Goal: Task Accomplishment & Management: Complete application form

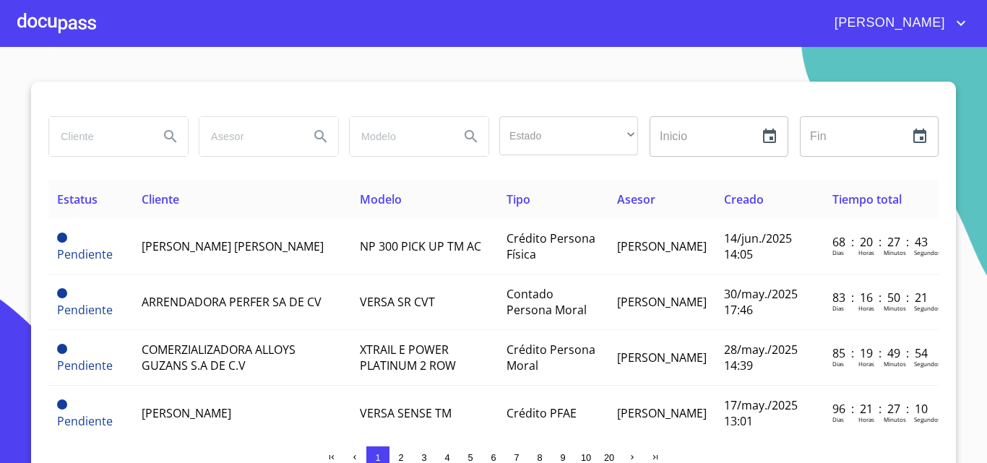
click at [43, 34] on div at bounding box center [56, 23] width 79 height 46
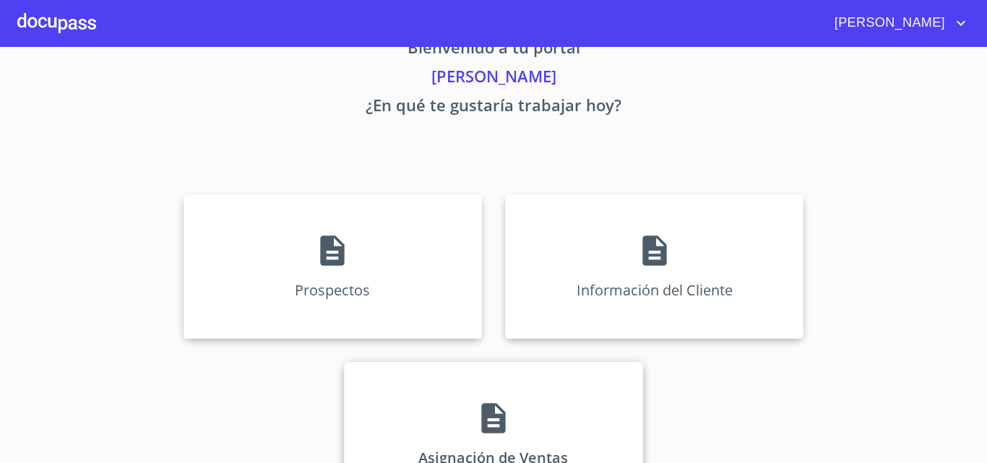
scroll to position [95, 0]
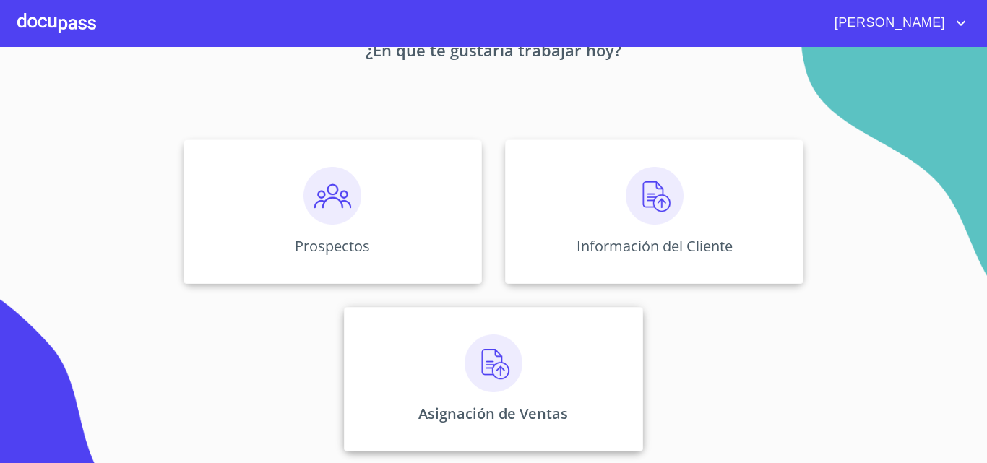
click at [503, 340] on img at bounding box center [493, 363] width 58 height 58
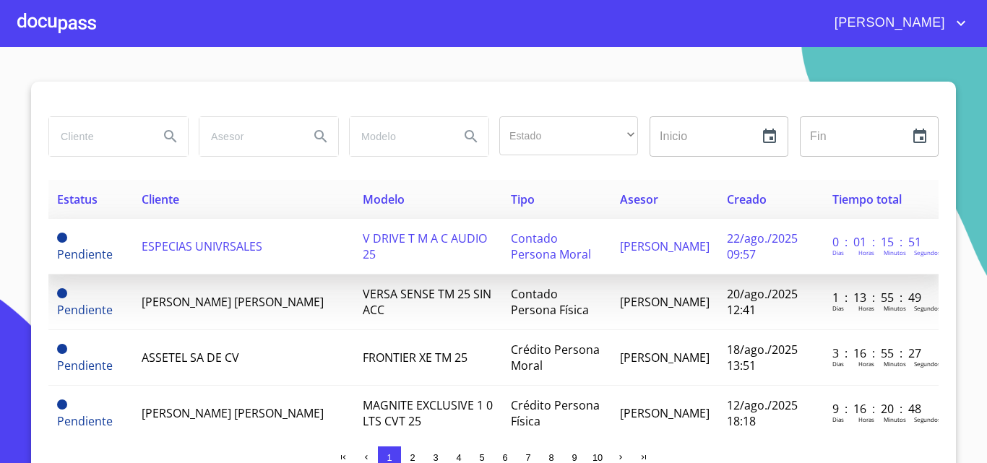
click at [204, 252] on span "ESPECIAS UNIVRSALES" at bounding box center [202, 246] width 121 height 16
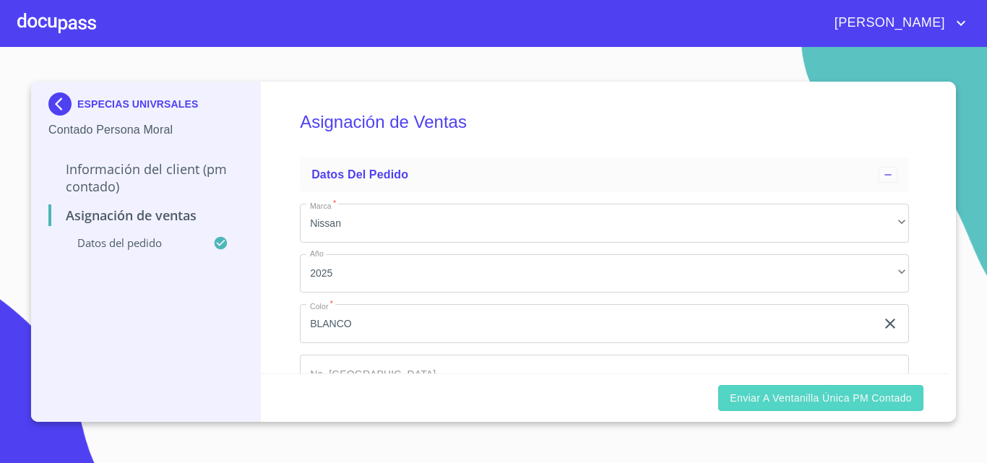
click at [762, 399] on span "Enviar a Ventanilla única PM contado" at bounding box center [820, 398] width 182 height 18
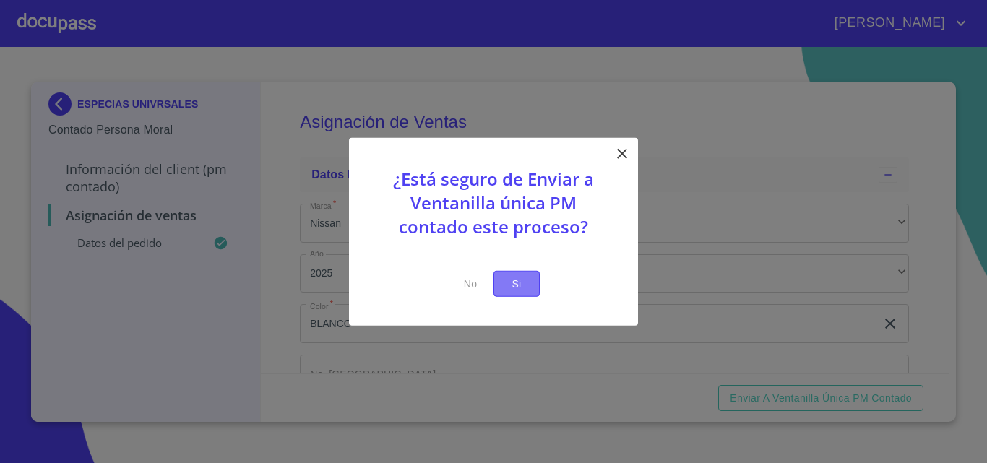
click at [517, 285] on span "Si" at bounding box center [516, 283] width 23 height 18
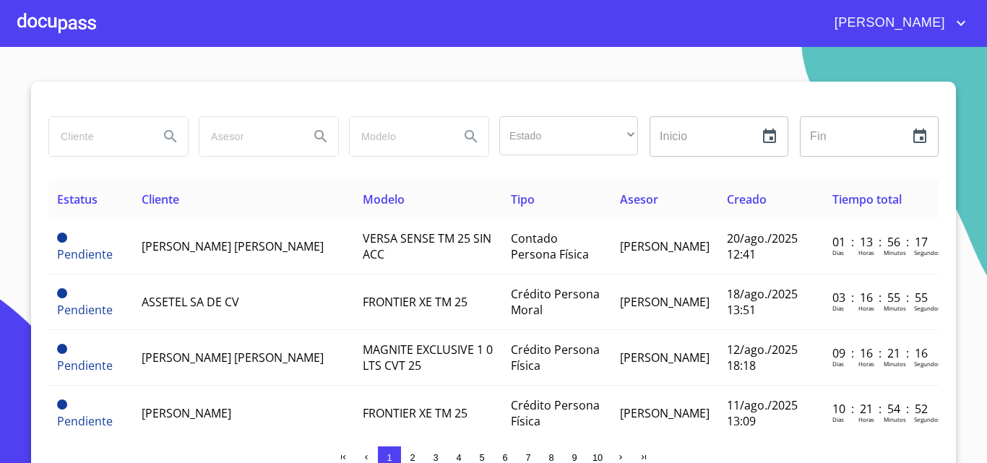
click at [79, 130] on input "search" at bounding box center [98, 136] width 98 height 39
click at [168, 144] on icon "Search" at bounding box center [170, 136] width 17 height 17
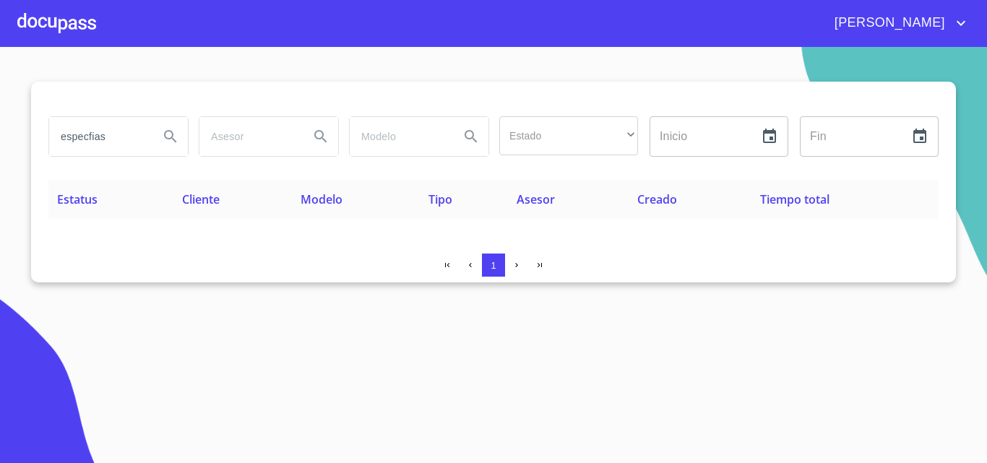
click at [122, 144] on input "especfias" at bounding box center [98, 136] width 98 height 39
type input "especias"
click at [162, 130] on icon "Search" at bounding box center [170, 136] width 17 height 17
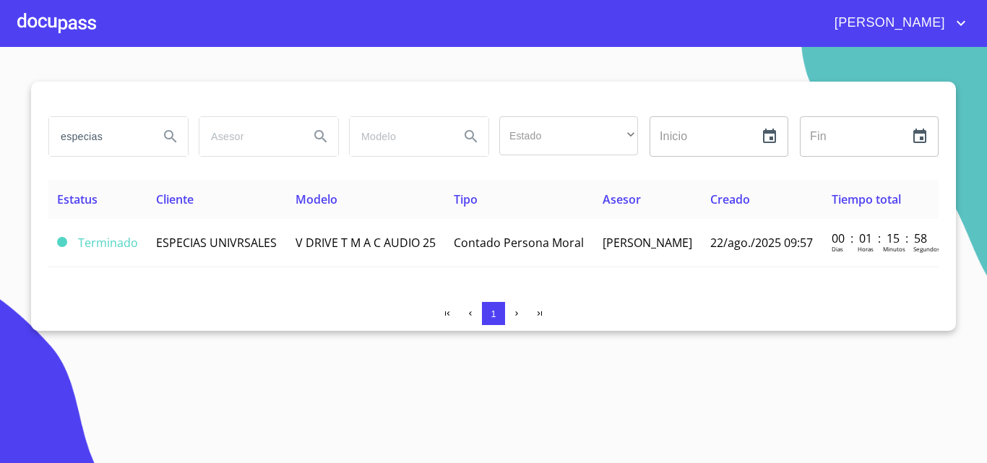
click at [83, 29] on div at bounding box center [56, 23] width 79 height 46
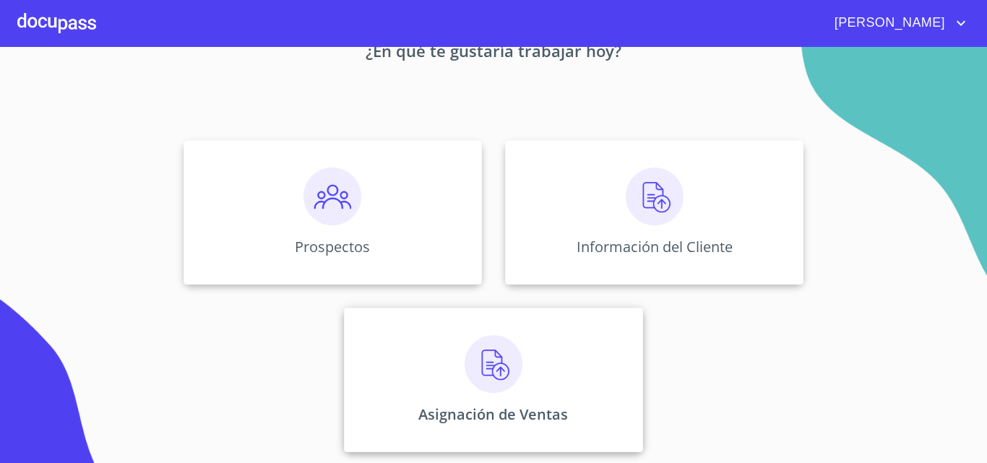
scroll to position [95, 0]
click at [464, 360] on img at bounding box center [493, 363] width 58 height 58
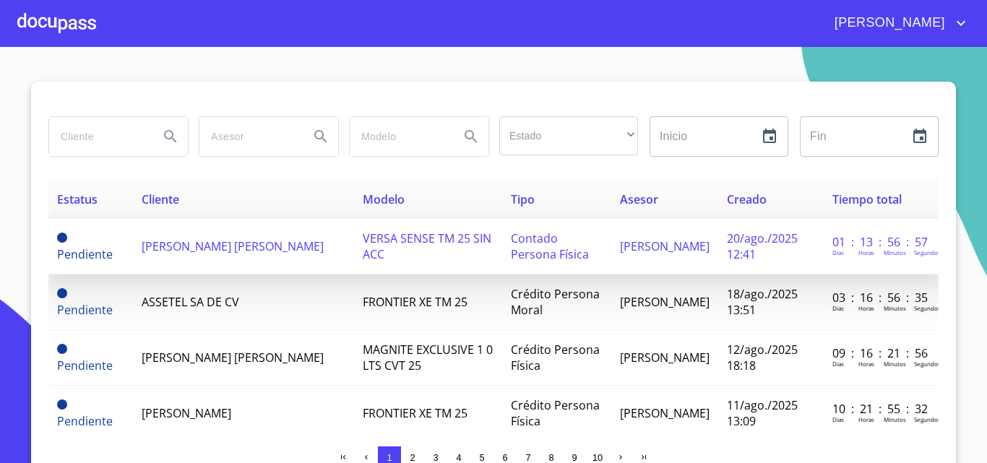
click at [727, 251] on span "20/ago./2025 12:41" at bounding box center [762, 246] width 71 height 32
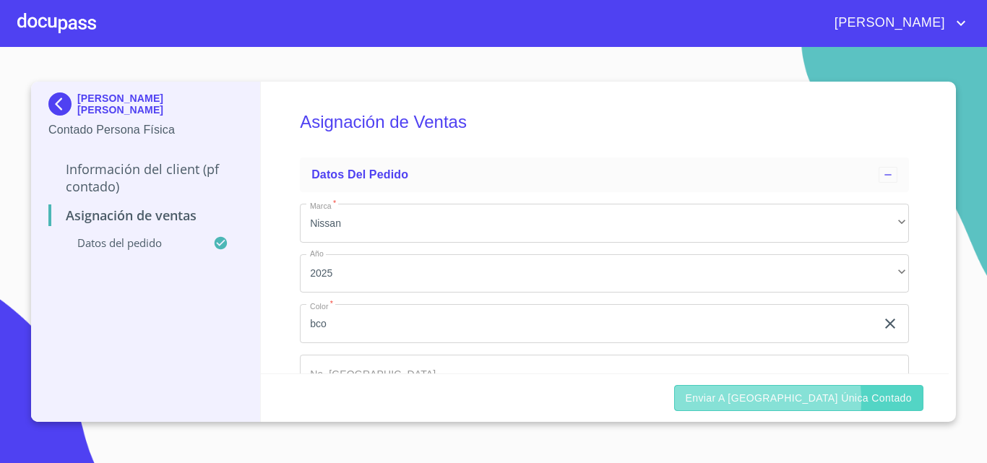
click at [775, 400] on span "Enviar a [GEOGRAPHIC_DATA] única contado" at bounding box center [798, 398] width 227 height 18
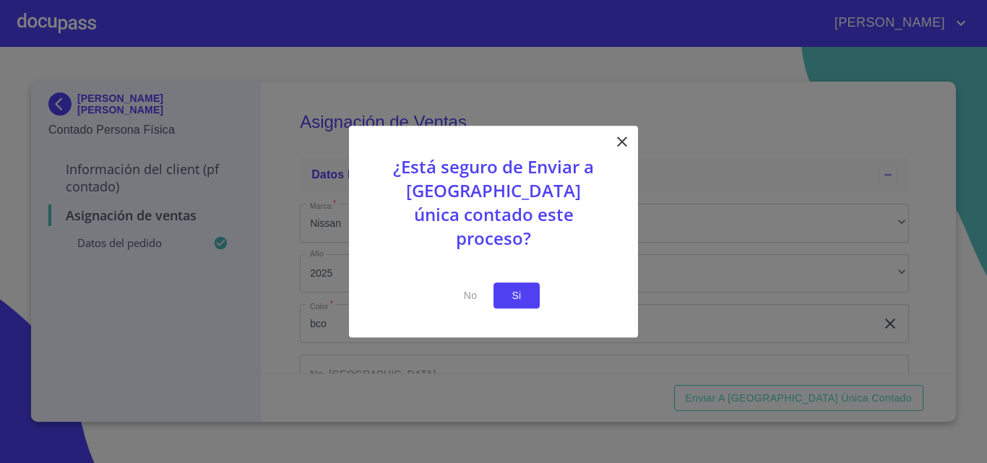
click at [524, 287] on span "Si" at bounding box center [516, 296] width 23 height 18
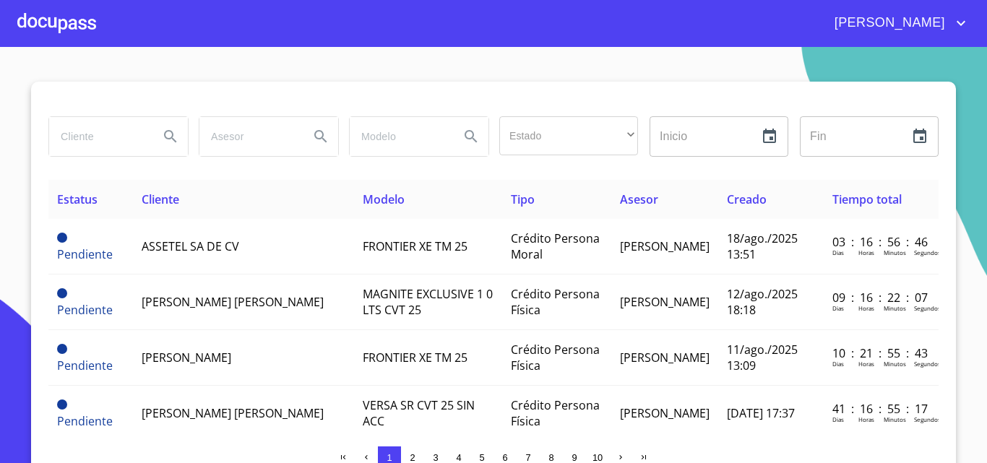
click at [63, 32] on div at bounding box center [56, 23] width 79 height 46
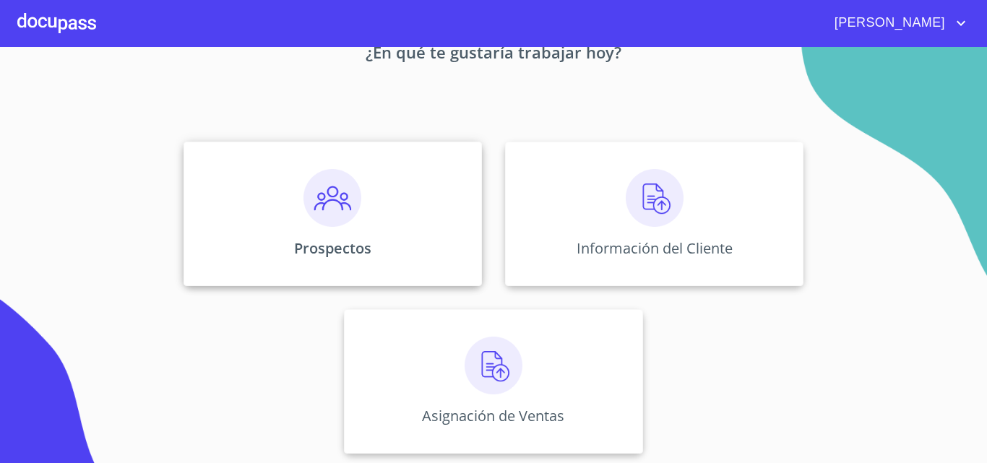
scroll to position [95, 0]
click at [495, 337] on img at bounding box center [493, 363] width 58 height 58
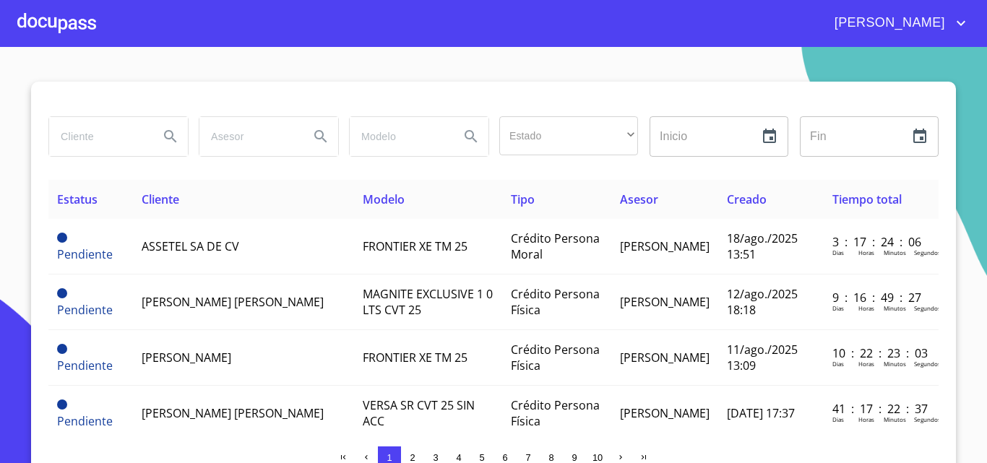
click at [95, 138] on input "search" at bounding box center [98, 136] width 98 height 39
type input "especias"
click at [153, 133] on button "Search" at bounding box center [170, 136] width 35 height 35
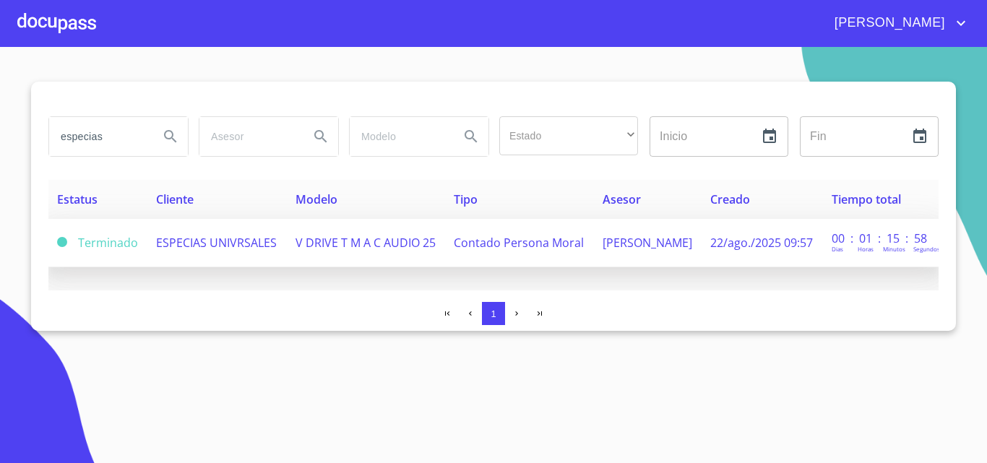
click at [208, 252] on td "ESPECIAS UNIVRSALES" at bounding box center [216, 243] width 139 height 48
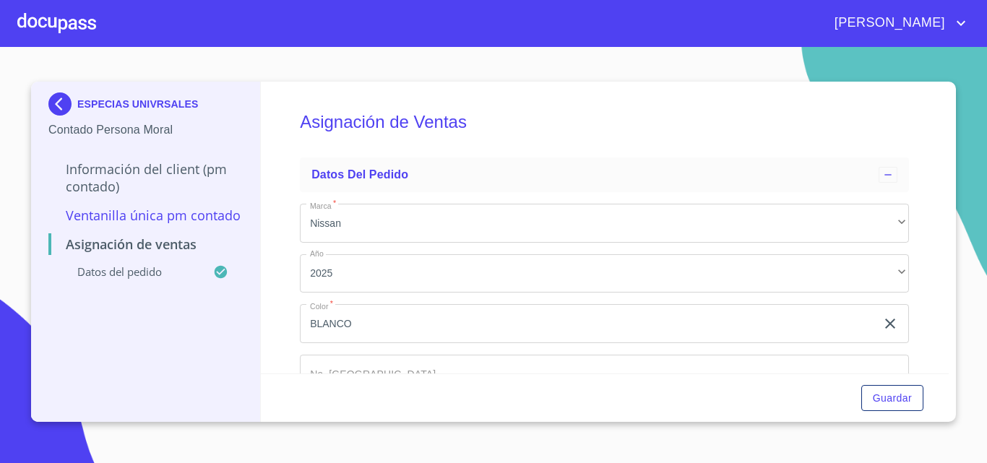
click at [54, 98] on img at bounding box center [62, 103] width 29 height 23
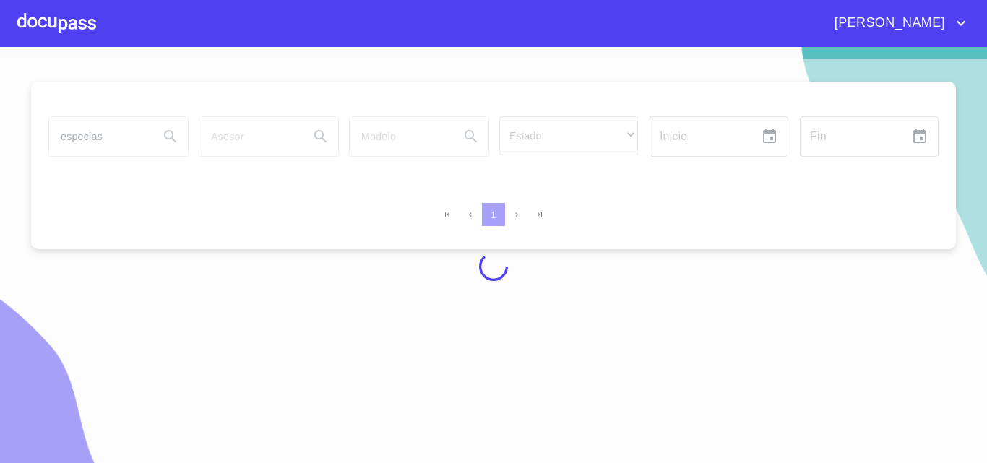
click at [50, 35] on div at bounding box center [56, 23] width 79 height 46
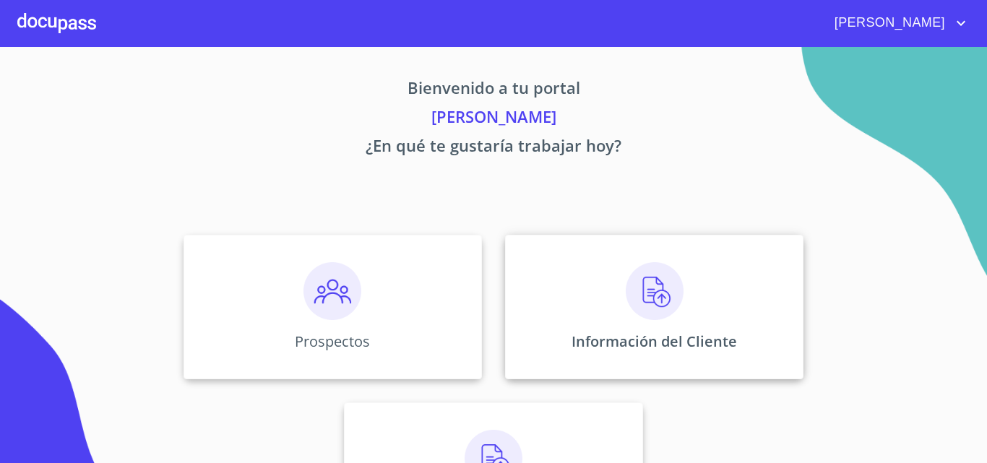
click at [589, 296] on div "Información del Cliente" at bounding box center [654, 307] width 298 height 144
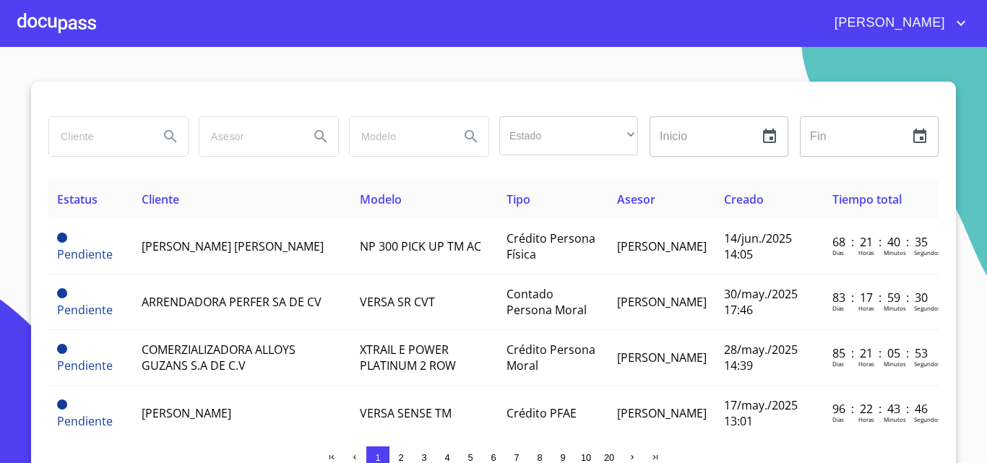
click at [117, 146] on input "search" at bounding box center [98, 136] width 98 height 39
type input "especias"
click at [163, 133] on icon "Search" at bounding box center [170, 136] width 17 height 17
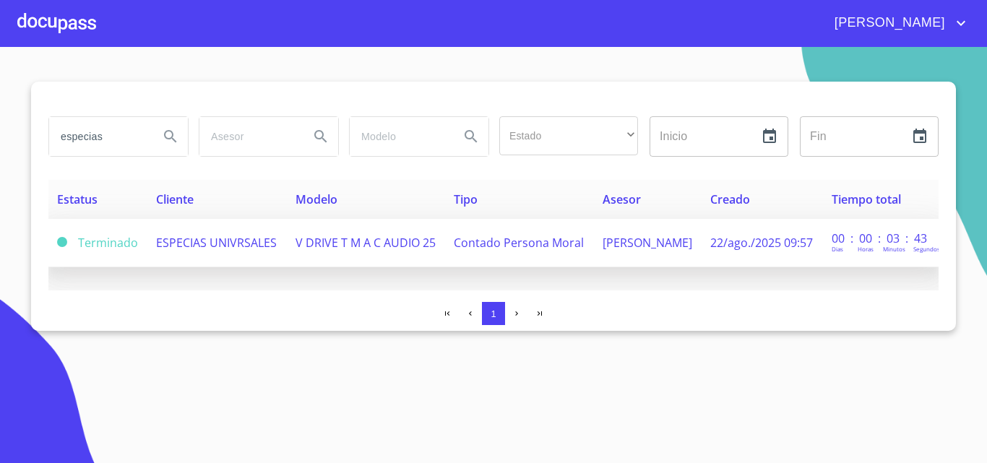
click at [224, 234] on td "ESPECIAS UNIVRSALES" at bounding box center [216, 243] width 139 height 48
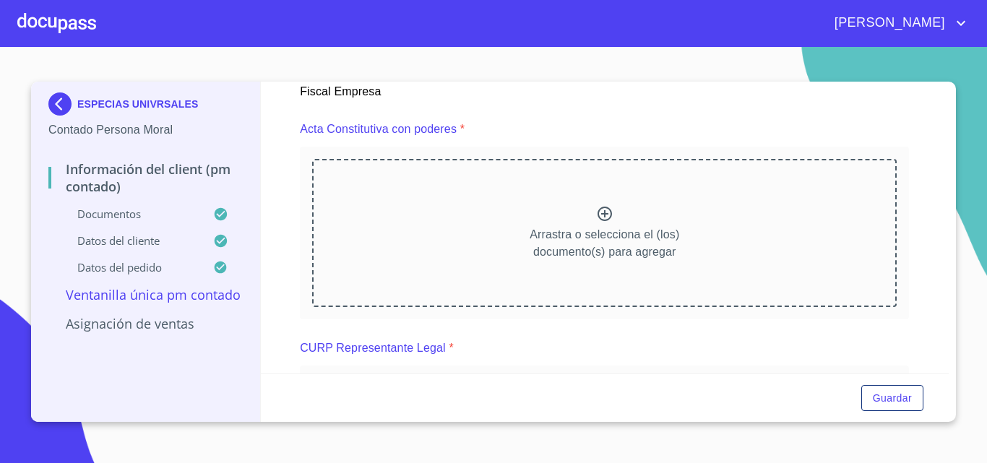
scroll to position [2167, 0]
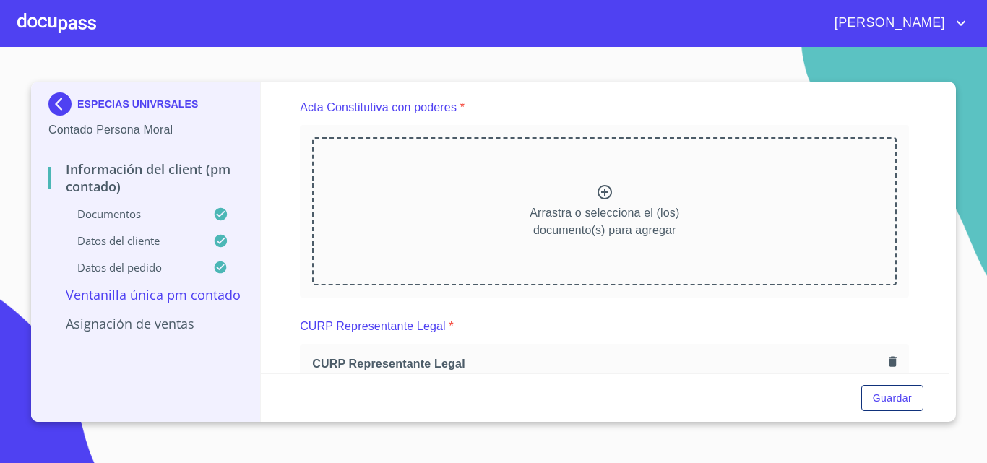
click at [596, 193] on icon at bounding box center [604, 191] width 17 height 17
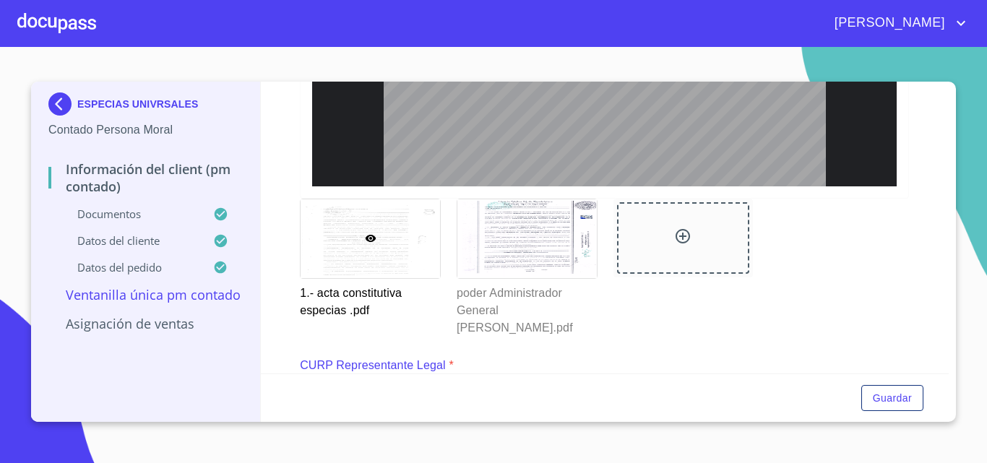
scroll to position [2600, 0]
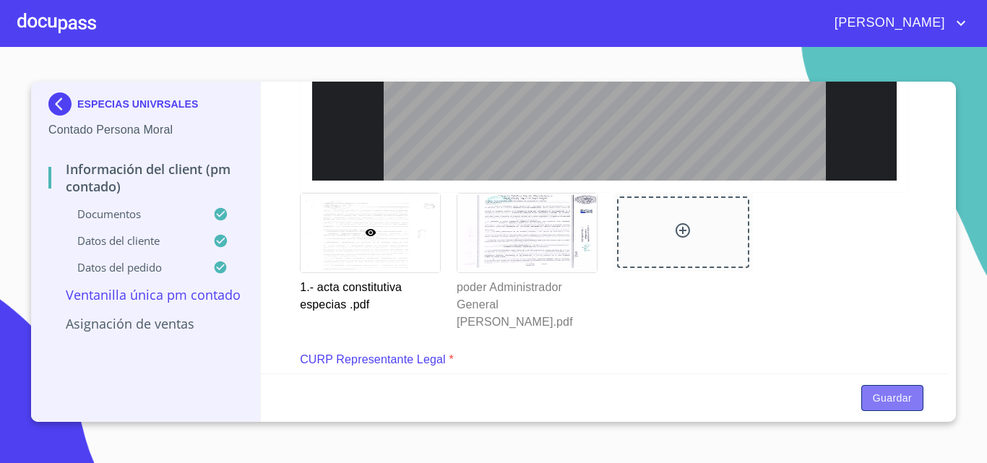
click at [894, 389] on span "Guardar" at bounding box center [891, 398] width 39 height 18
